Goal: Task Accomplishment & Management: Manage account settings

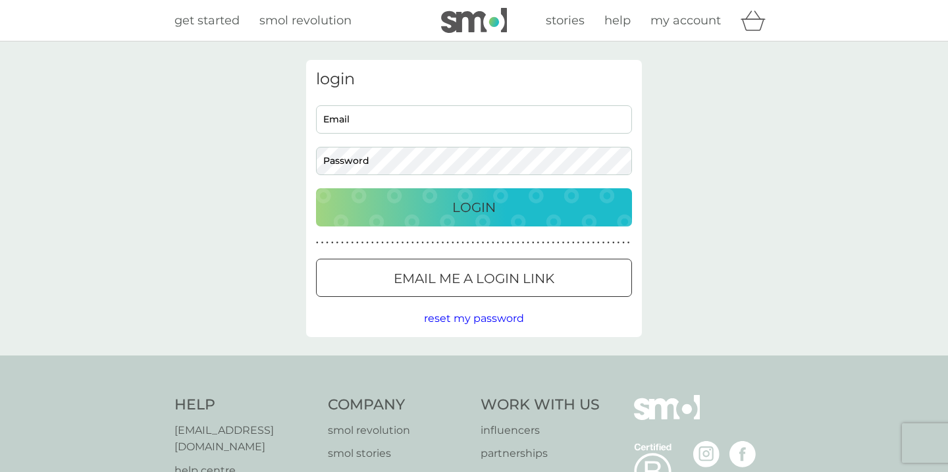
click at [356, 116] on input "Email" at bounding box center [474, 119] width 316 height 28
type input "[EMAIL_ADDRESS][DOMAIN_NAME]"
click at [476, 214] on p "Login" at bounding box center [473, 207] width 43 height 21
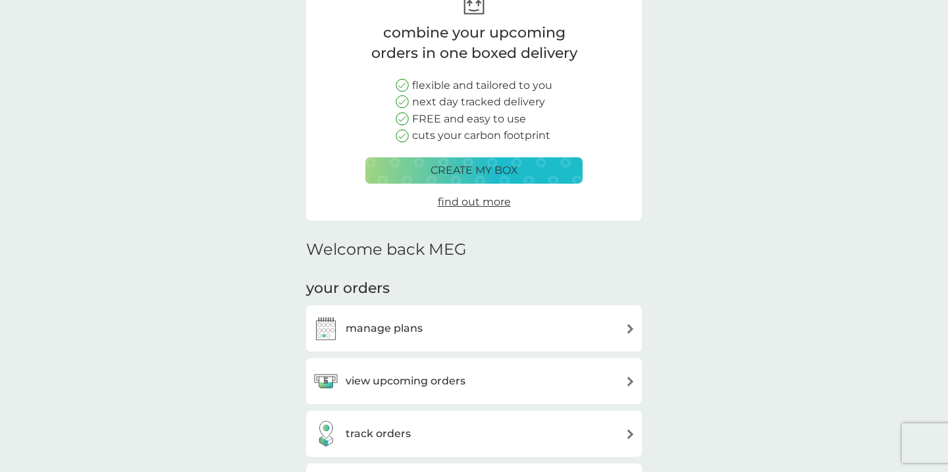
scroll to position [97, 0]
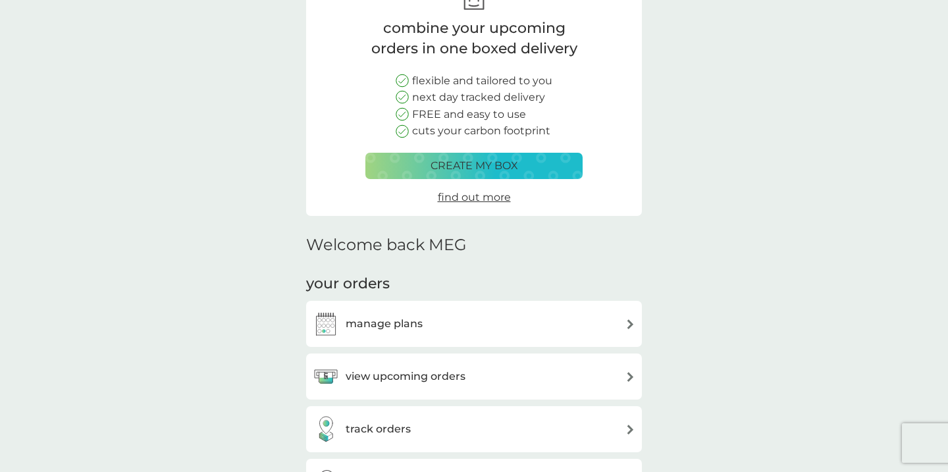
click at [362, 326] on h3 "manage plans" at bounding box center [383, 323] width 77 height 17
